Goal: Navigation & Orientation: Find specific page/section

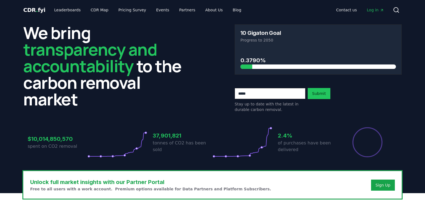
scroll to position [149, 0]
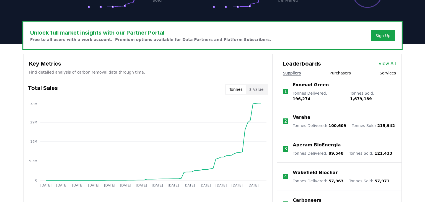
click at [390, 73] on button "Services" at bounding box center [388, 73] width 16 height 6
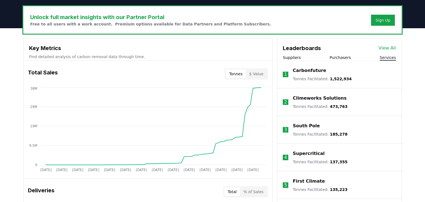
scroll to position [167, 0]
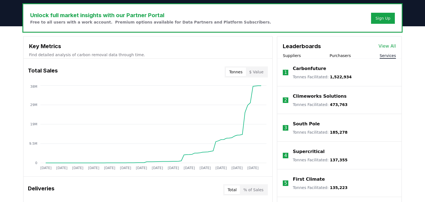
click at [388, 48] on link "View All" at bounding box center [386, 46] width 17 height 7
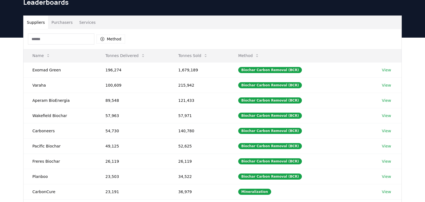
scroll to position [27, 0]
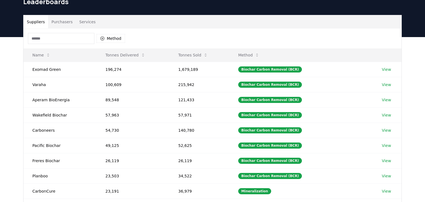
click at [79, 22] on button "Services" at bounding box center [87, 21] width 23 height 13
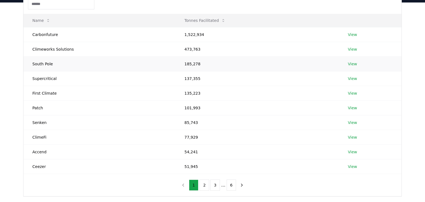
scroll to position [63, 0]
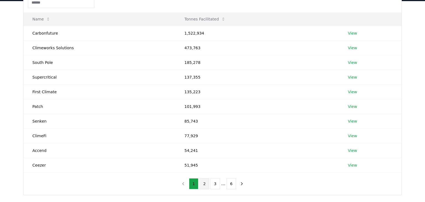
click at [204, 183] on button "2" at bounding box center [204, 183] width 10 height 11
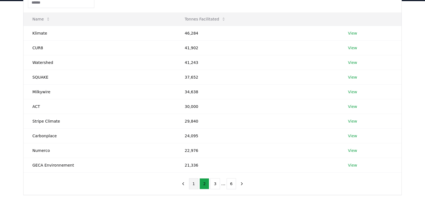
click at [193, 184] on button "1" at bounding box center [194, 183] width 10 height 11
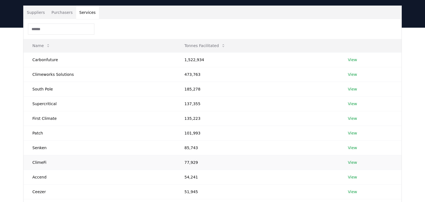
scroll to position [39, 0]
